Goal: Find specific page/section: Find specific page/section

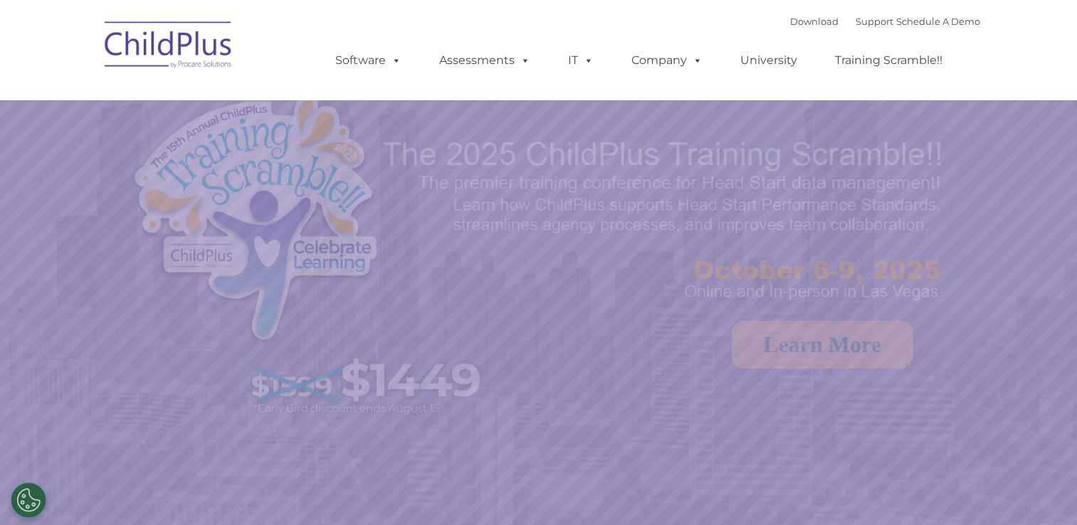
select select "MEDIUM"
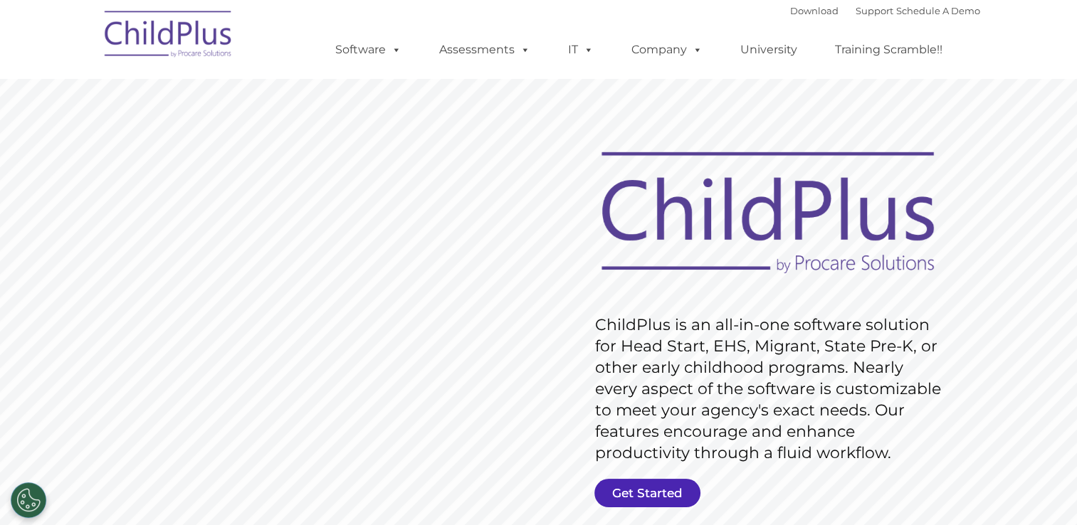
click at [639, 494] on link "Get Started" at bounding box center [647, 493] width 106 height 28
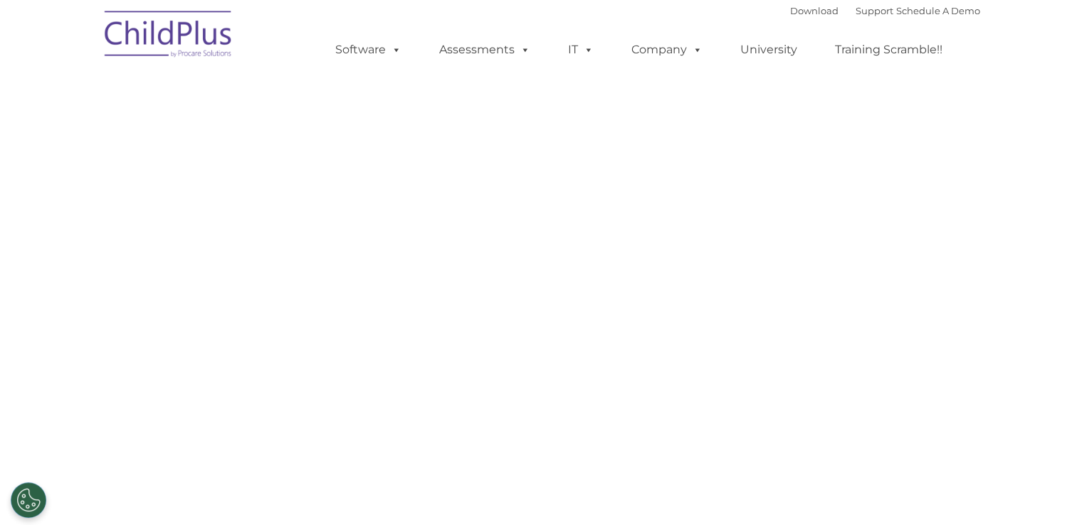
select select "MEDIUM"
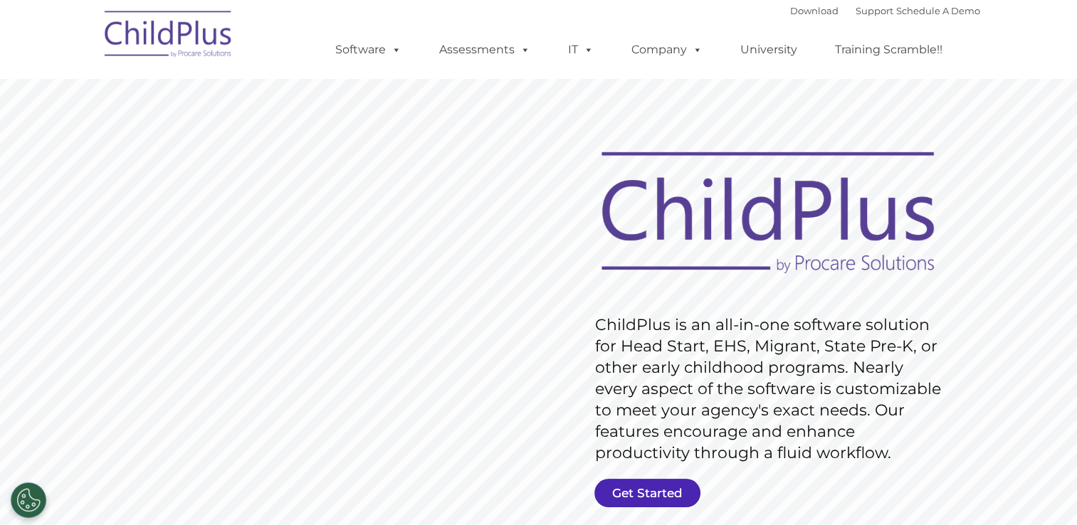
click at [646, 498] on link "Get Started" at bounding box center [647, 493] width 106 height 28
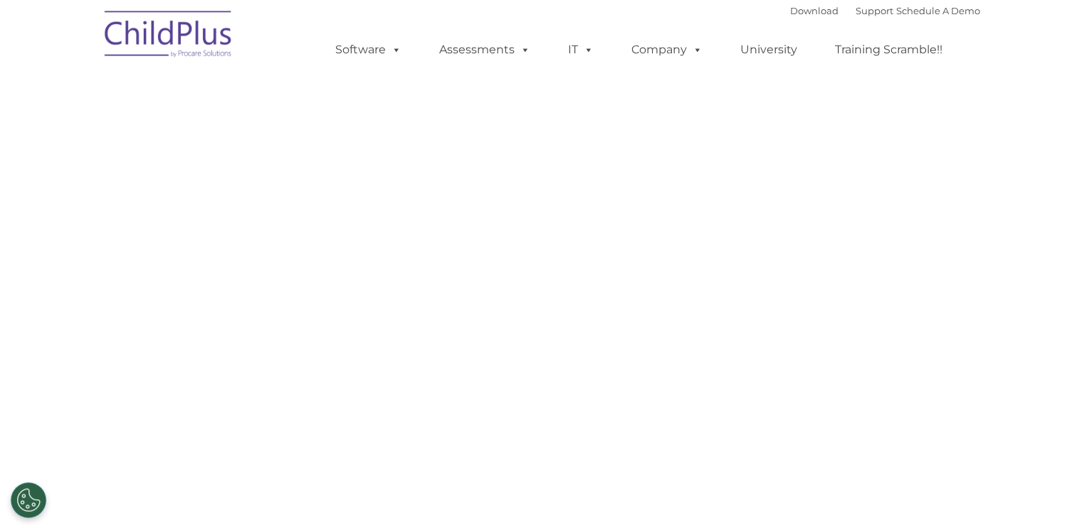
select select "MEDIUM"
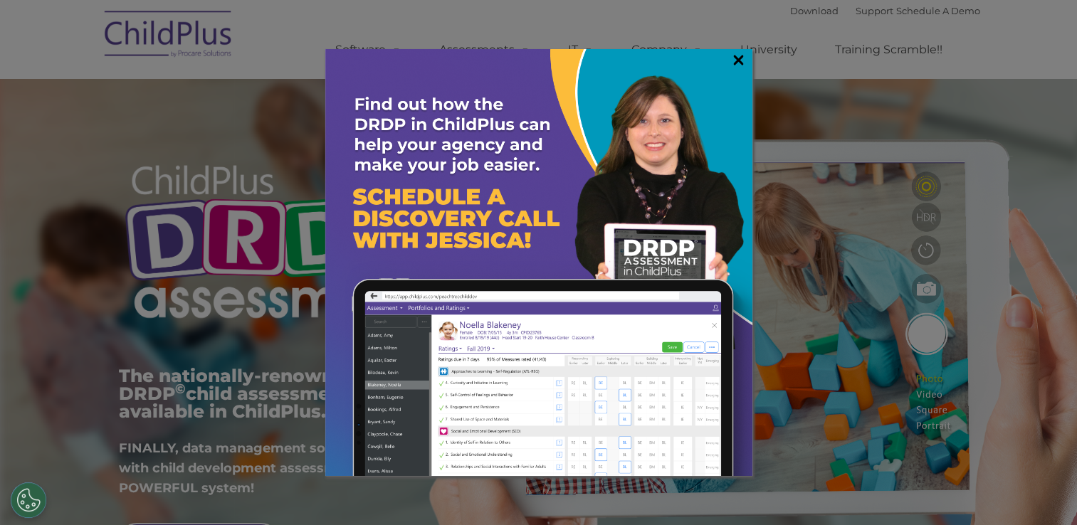
click at [739, 56] on link "×" at bounding box center [738, 60] width 16 height 14
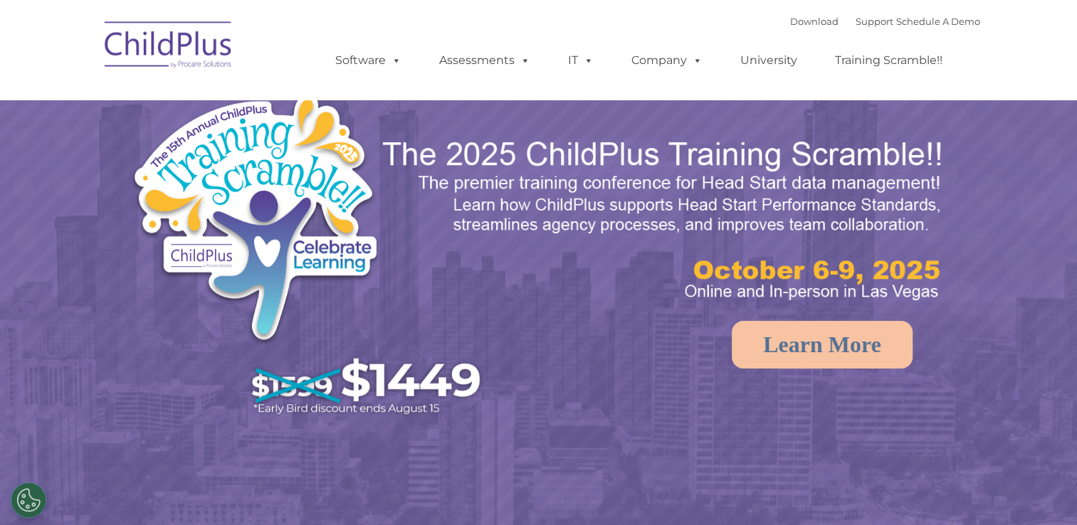
select select "MEDIUM"
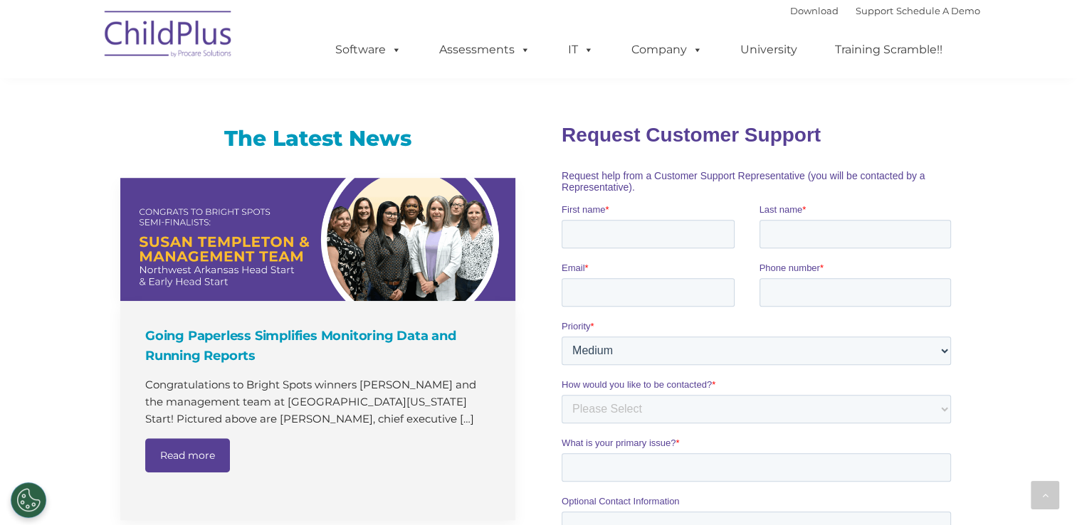
scroll to position [837, 0]
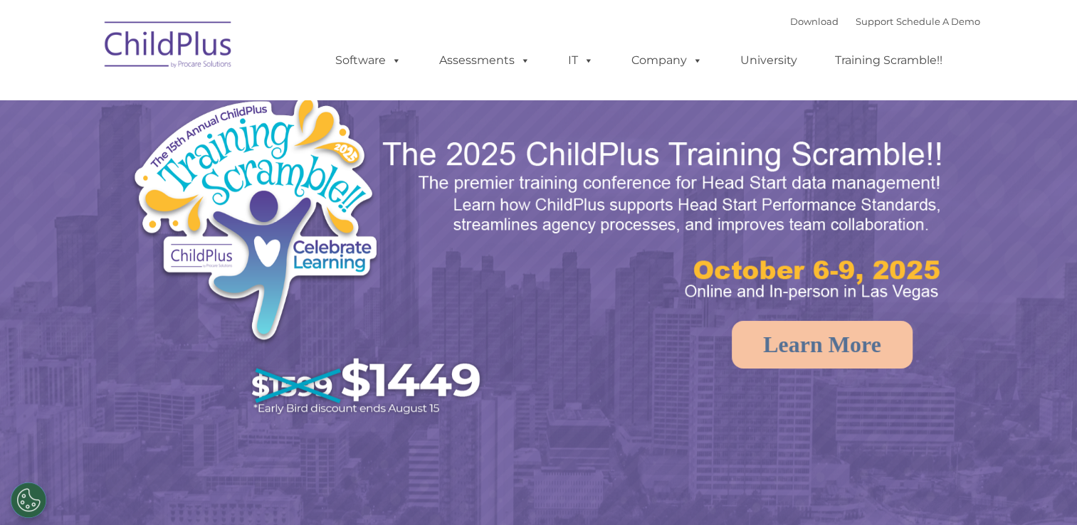
select select "MEDIUM"
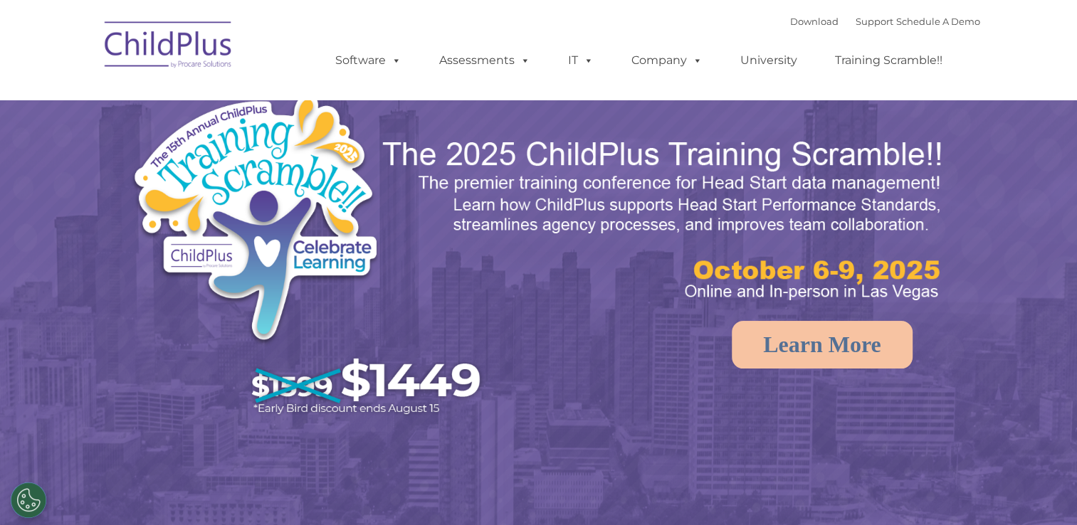
select select "MEDIUM"
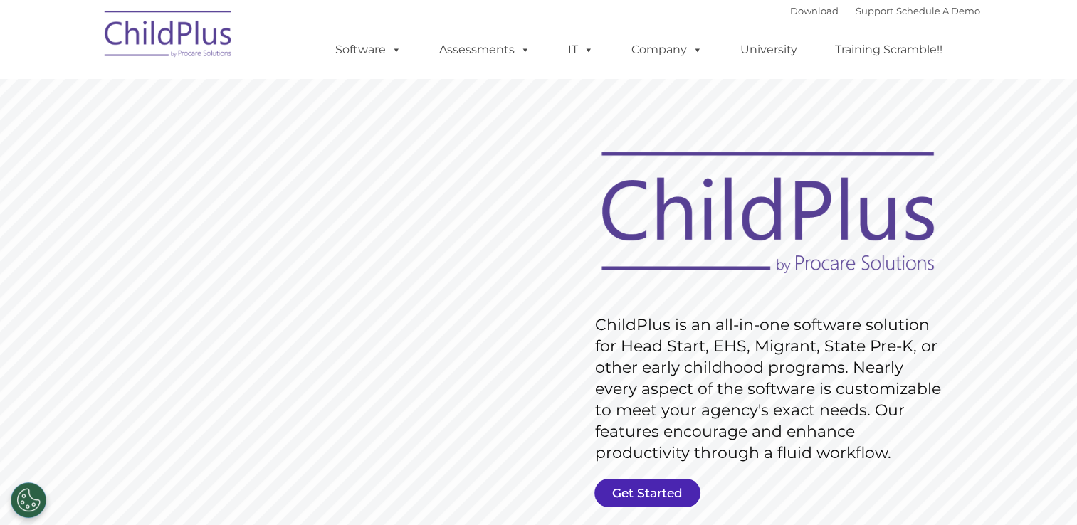
click at [641, 492] on link "Get Started" at bounding box center [647, 493] width 106 height 28
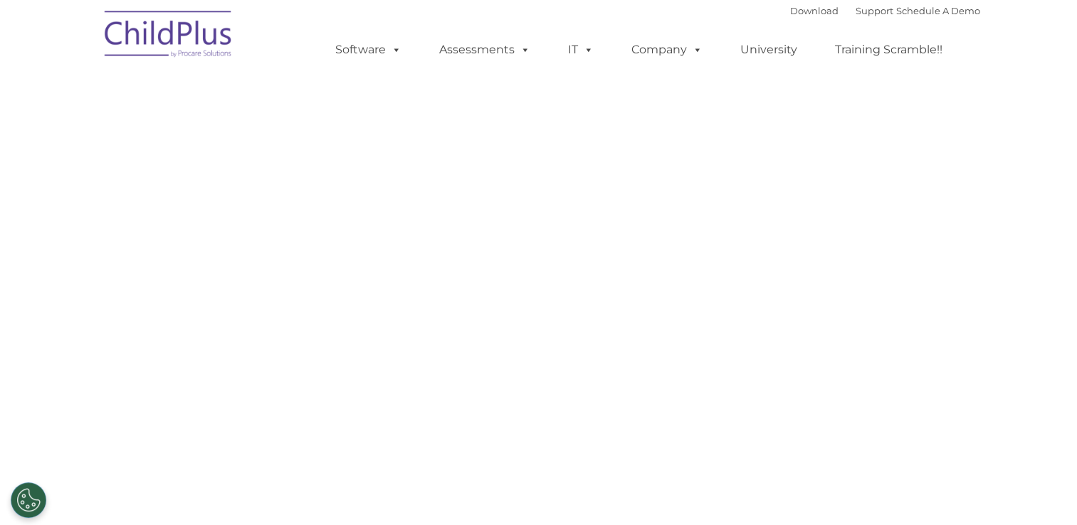
select select "MEDIUM"
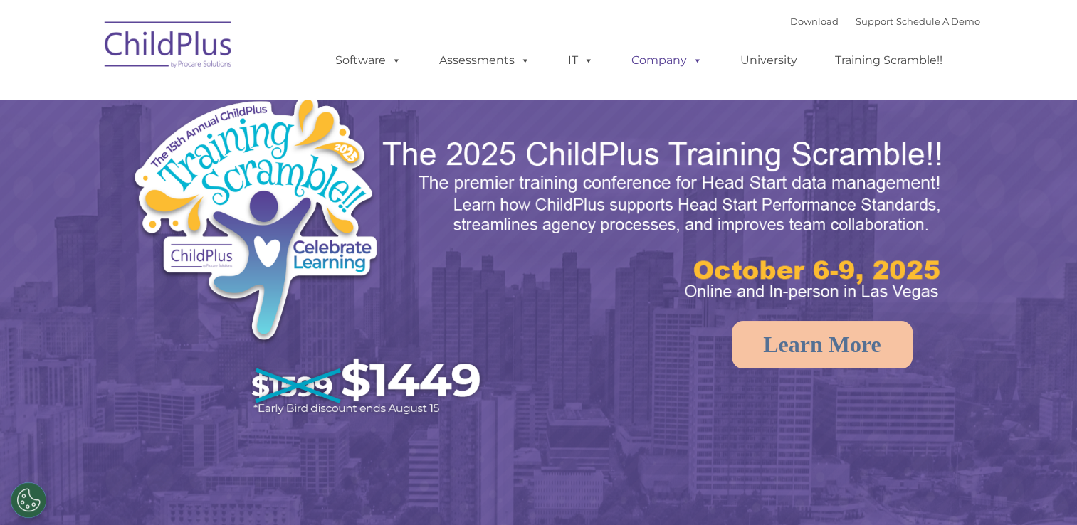
select select "MEDIUM"
